Goal: Check status

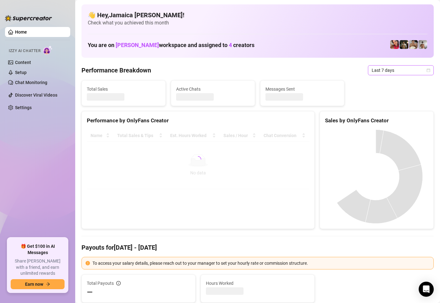
click at [379, 71] on span "Last 7 days" at bounding box center [401, 70] width 58 height 9
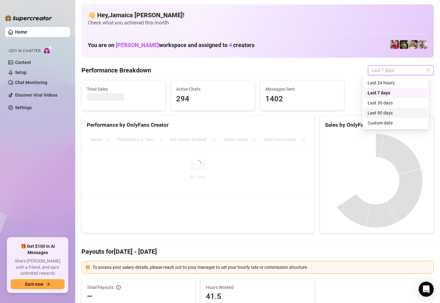
click at [379, 122] on div "Custom date" at bounding box center [396, 122] width 56 height 7
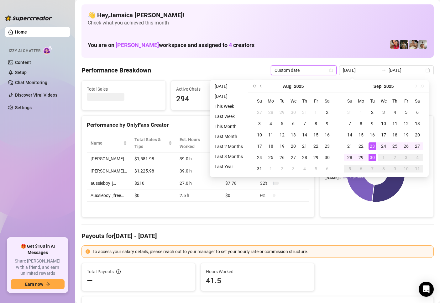
type input "[DATE]"
click at [228, 86] on li "[DATE]" at bounding box center [228, 86] width 33 height 8
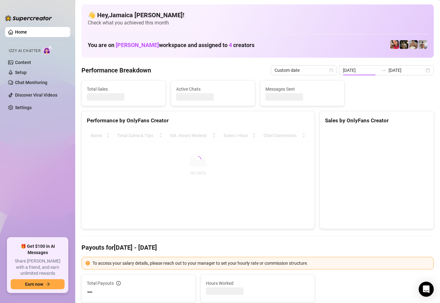
type input "[DATE]"
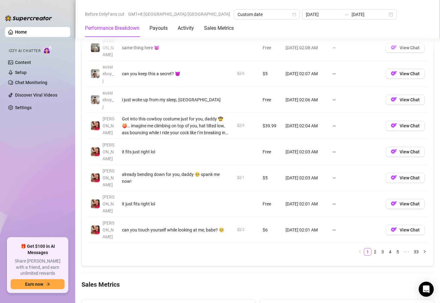
scroll to position [753, 0]
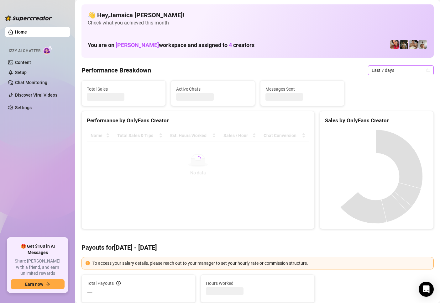
click at [410, 72] on span "Last 7 days" at bounding box center [401, 70] width 58 height 9
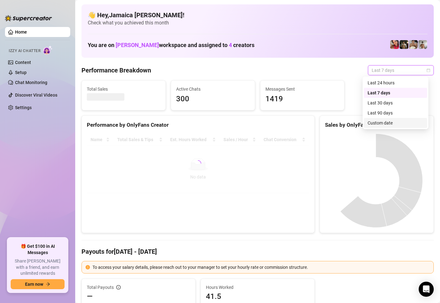
click at [388, 123] on div "Custom date" at bounding box center [396, 122] width 56 height 7
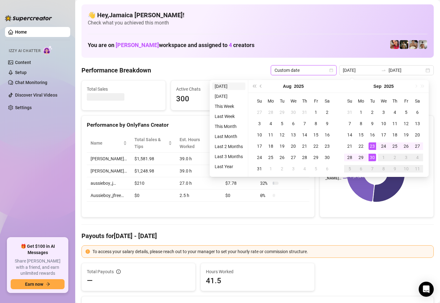
type input "[DATE]"
click at [236, 88] on li "[DATE]" at bounding box center [228, 86] width 33 height 8
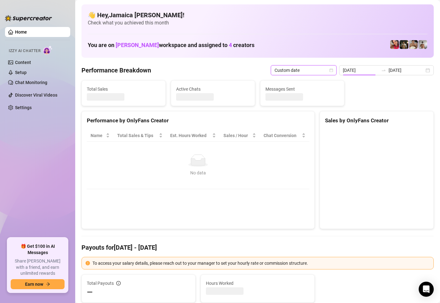
type input "[DATE]"
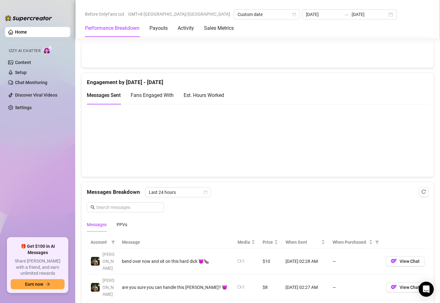
scroll to position [408, 0]
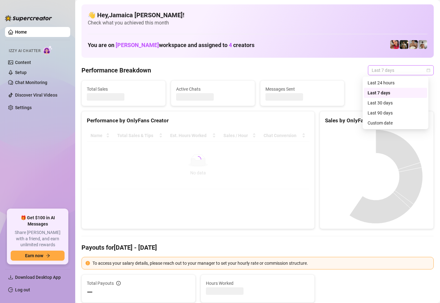
click at [388, 72] on span "Last 7 days" at bounding box center [401, 70] width 58 height 9
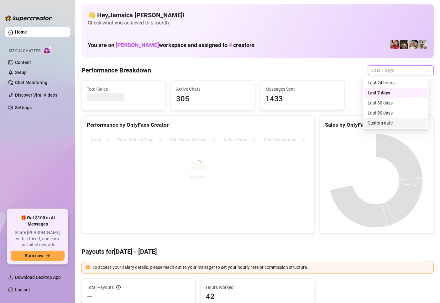
click at [381, 126] on div "Custom date" at bounding box center [396, 122] width 56 height 7
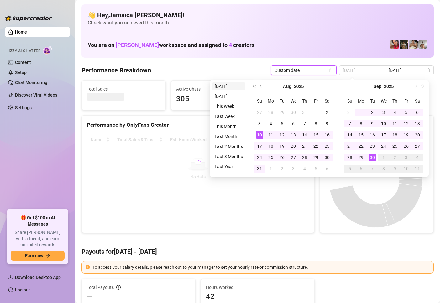
click at [233, 85] on li "[DATE]" at bounding box center [228, 86] width 33 height 8
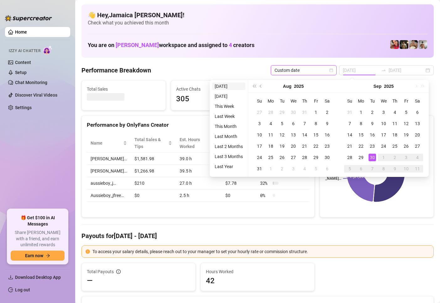
type input "2025-09-29"
type input "[DATE]"
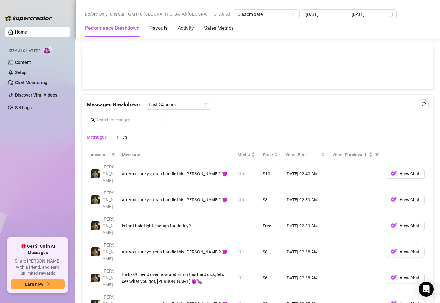
scroll to position [627, 0]
